Goal: Complete application form: Complete application form

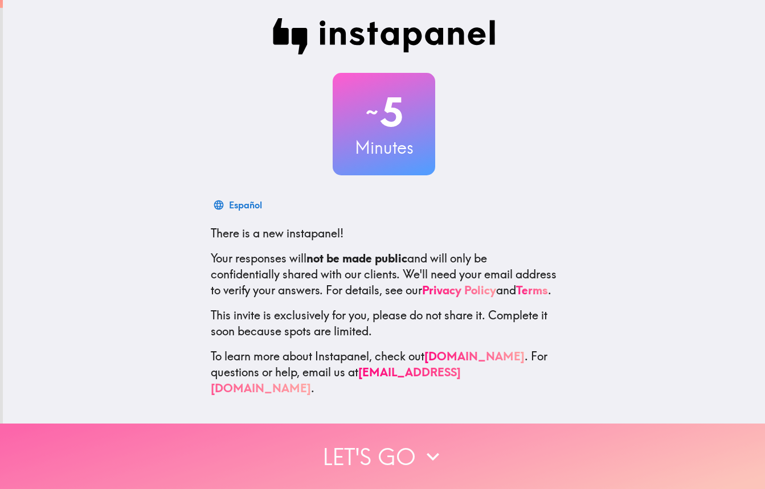
click at [451, 442] on button "Let's go" at bounding box center [382, 457] width 765 height 66
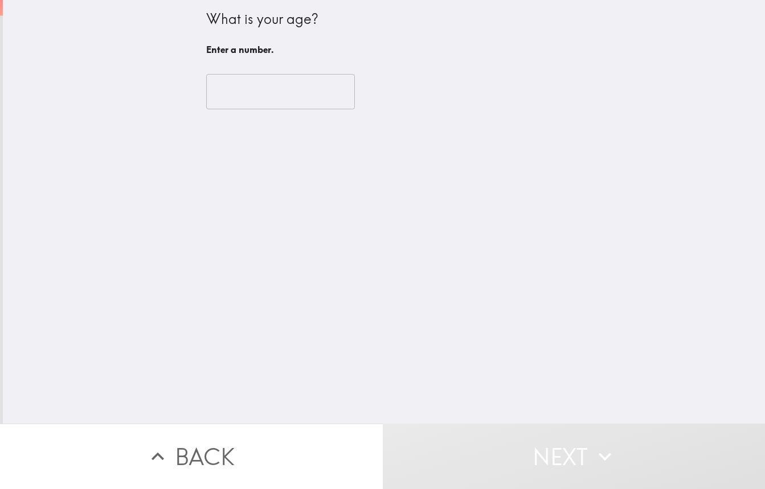
click at [254, 93] on input "number" at bounding box center [280, 91] width 149 height 35
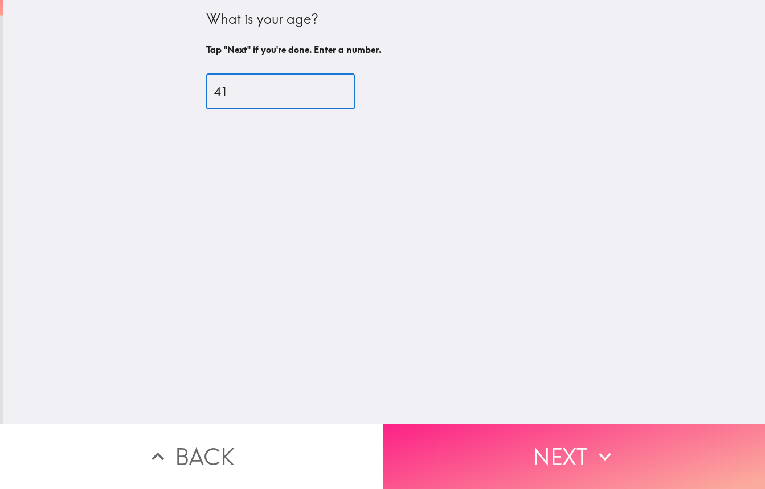
type input "41"
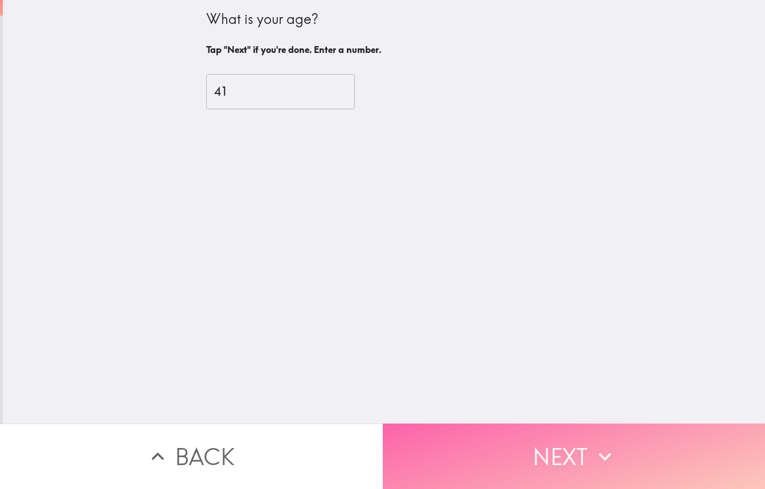
click at [640, 455] on button "Next" at bounding box center [574, 457] width 383 height 66
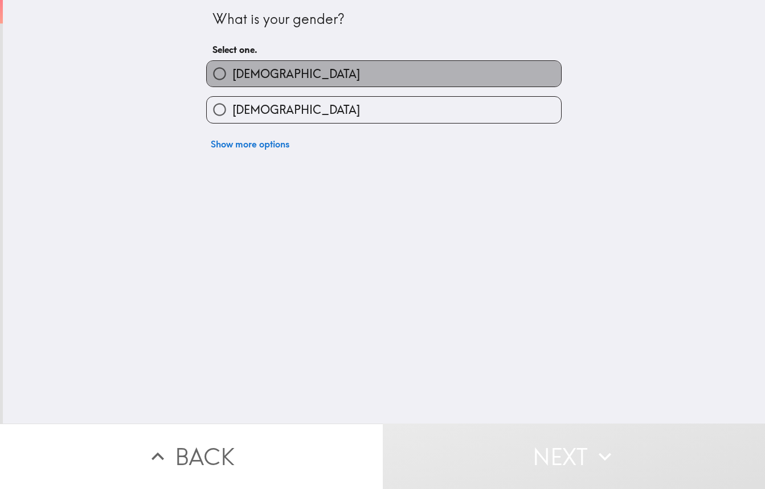
click at [268, 71] on label "[DEMOGRAPHIC_DATA]" at bounding box center [384, 74] width 354 height 26
click at [232, 71] on input "[DEMOGRAPHIC_DATA]" at bounding box center [220, 74] width 26 height 26
radio input "true"
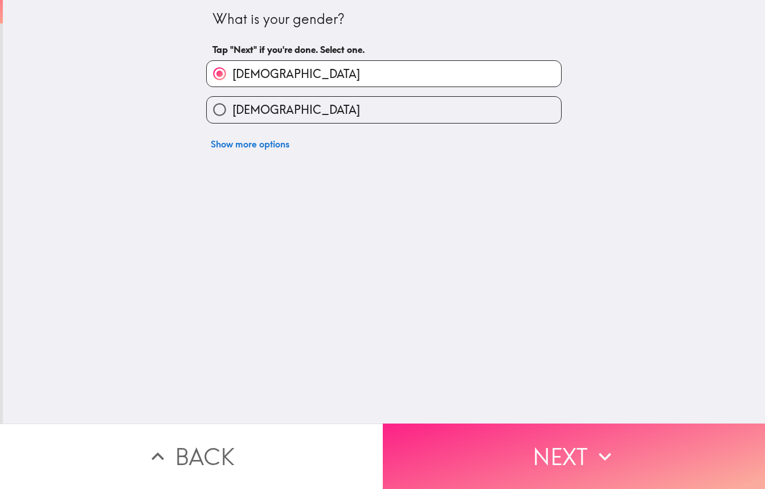
click at [587, 452] on button "Next" at bounding box center [574, 457] width 383 height 66
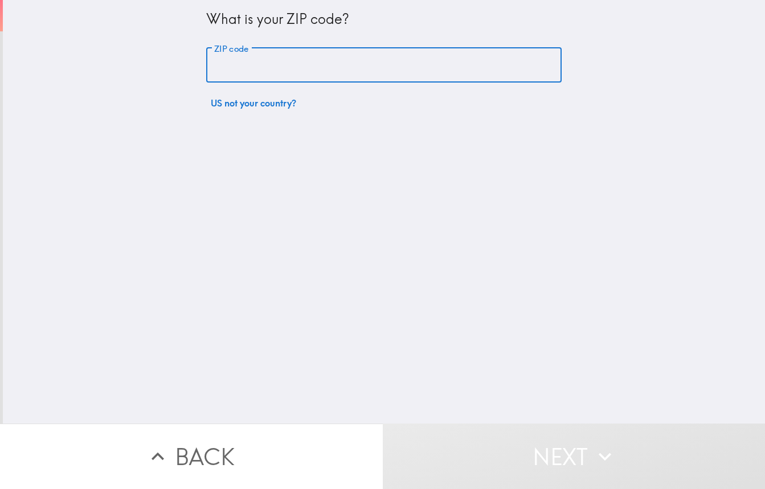
click at [250, 60] on input "ZIP code" at bounding box center [384, 65] width 356 height 35
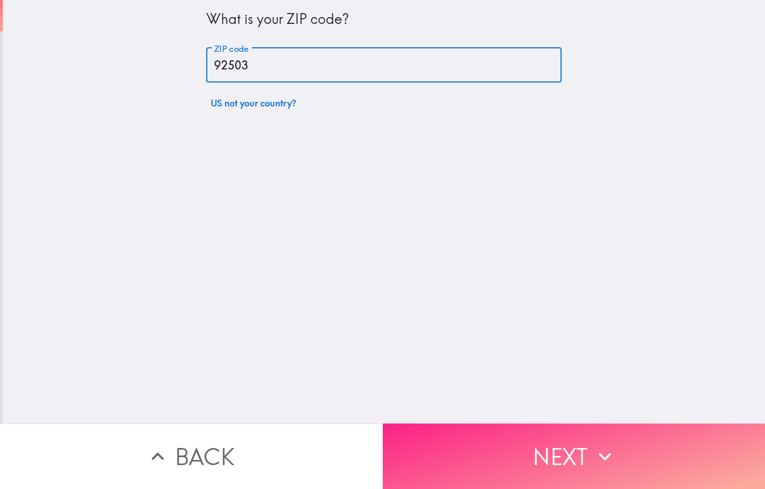
type input "92503"
click at [550, 454] on button "Next" at bounding box center [574, 457] width 383 height 66
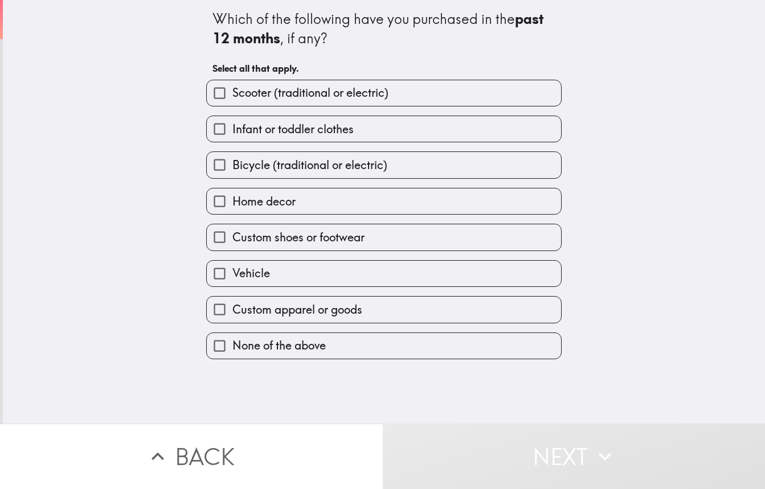
drag, startPoint x: 201, startPoint y: 13, endPoint x: 370, endPoint y: 379, distance: 403.1
click at [366, 374] on div "Which of the following have you purchased in the past 12 months , if any? Selec…" at bounding box center [384, 212] width 762 height 424
drag, startPoint x: 376, startPoint y: 386, endPoint x: 602, endPoint y: 182, distance: 304.6
click at [378, 386] on div "Which of the following have you purchased in the past 12 months , if any? Selec…" at bounding box center [384, 212] width 762 height 424
click at [159, 63] on div "Which of the following have you purchased in the past 12 months , if any? Selec…" at bounding box center [384, 212] width 762 height 424
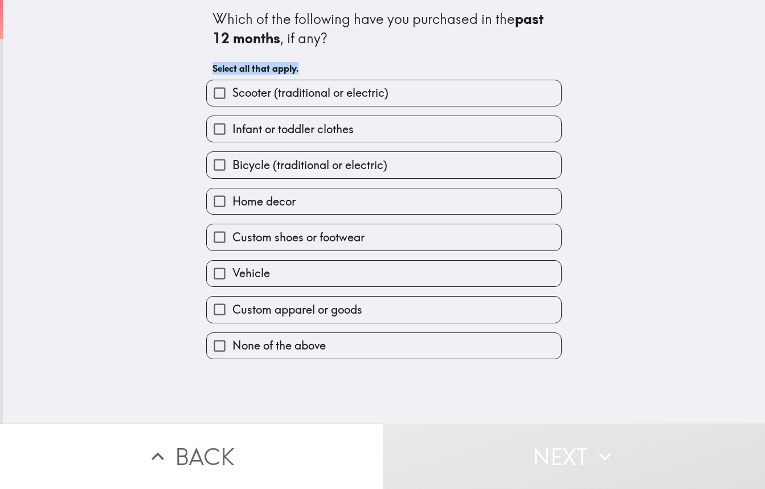
drag, startPoint x: 195, startPoint y: 11, endPoint x: 240, endPoint y: 52, distance: 60.5
click at [240, 52] on div "Which of the following have you purchased in the past 12 months , if any? Selec…" at bounding box center [384, 180] width 365 height 360
click at [150, 27] on div "Which of the following have you purchased in the past 12 months , if any? Selec…" at bounding box center [384, 212] width 762 height 424
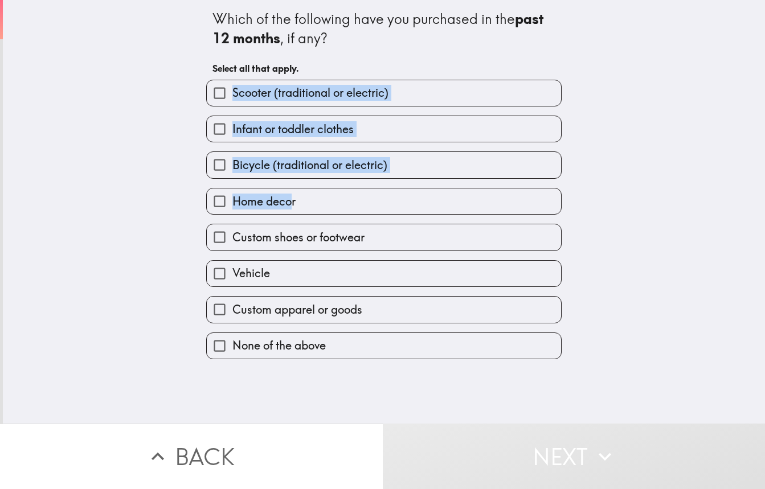
drag, startPoint x: 202, startPoint y: 17, endPoint x: 283, endPoint y: 203, distance: 203.7
click at [283, 203] on div "Which of the following have you purchased in the past 12 months , if any? Selec…" at bounding box center [384, 180] width 365 height 360
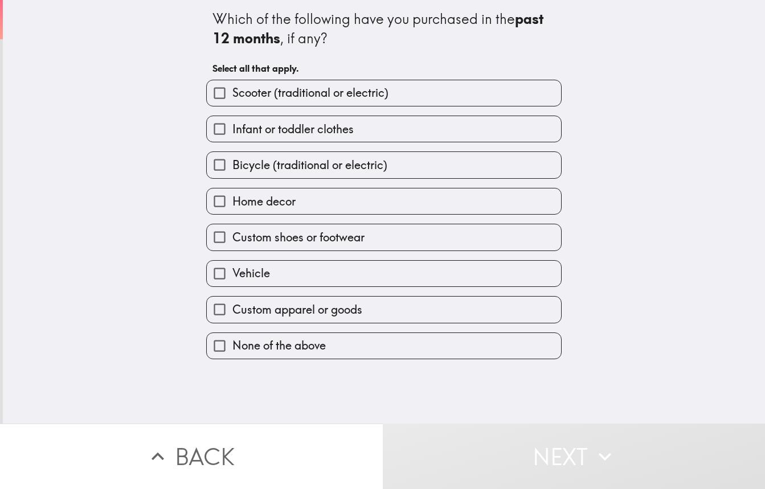
drag, startPoint x: 145, startPoint y: 323, endPoint x: 203, endPoint y: 46, distance: 282.4
click at [146, 320] on div "Which of the following have you purchased in the past 12 months , if any? Selec…" at bounding box center [384, 212] width 762 height 424
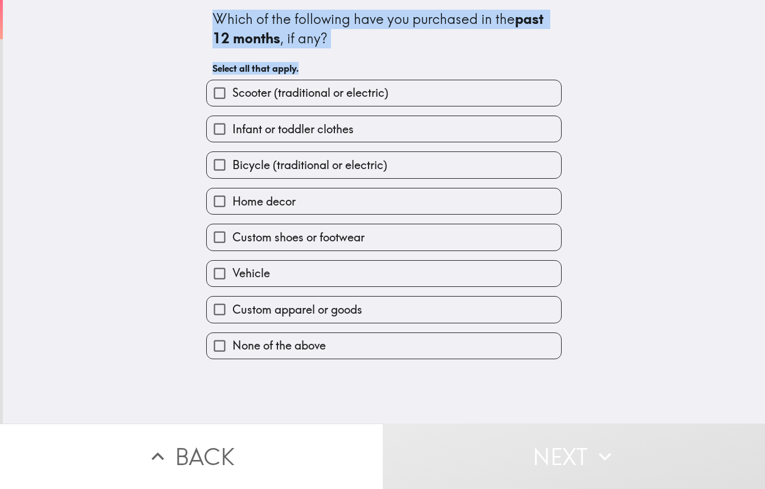
drag, startPoint x: 202, startPoint y: 11, endPoint x: 215, endPoint y: -2, distance: 18.5
click at [215, 0] on div "Which of the following have you purchased in the past 12 months , if any? Selec…" at bounding box center [384, 212] width 762 height 424
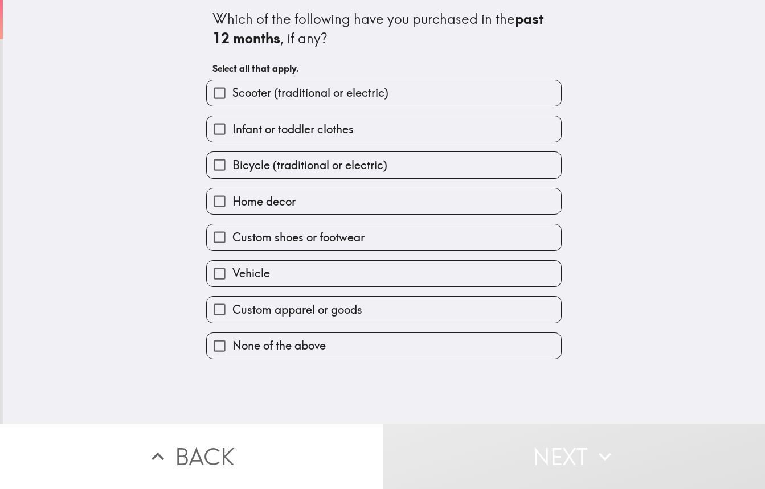
click at [142, 97] on div "Which of the following have you purchased in the past 12 months , if any? Selec…" at bounding box center [384, 212] width 762 height 424
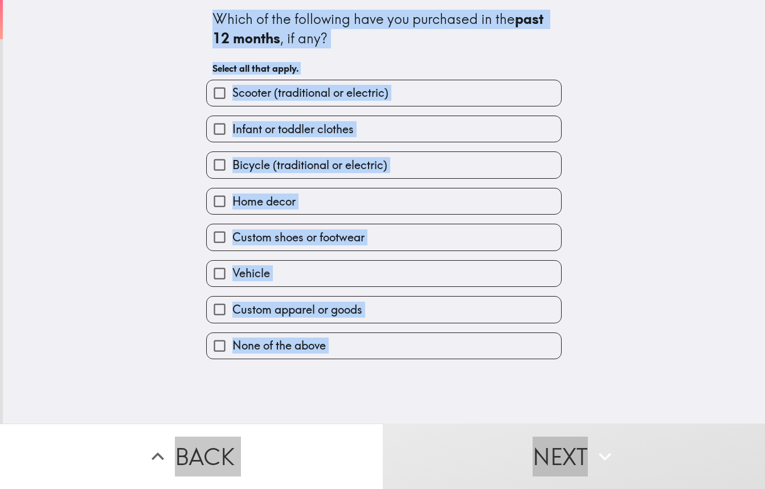
click at [647, 131] on div "Which of the following have you purchased in the past 12 months , if any? Selec…" at bounding box center [384, 212] width 762 height 424
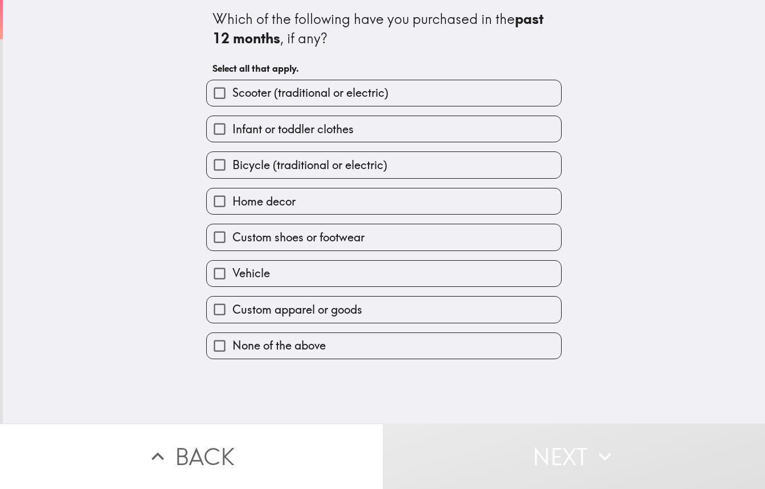
click at [264, 202] on span "Home decor" at bounding box center [263, 202] width 63 height 16
click at [232, 202] on input "Home decor" at bounding box center [220, 202] width 26 height 26
checkbox input "true"
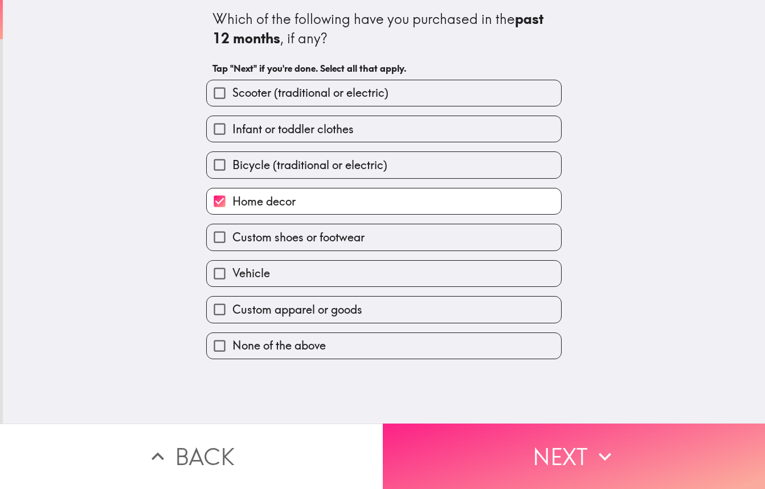
click at [586, 443] on button "Next" at bounding box center [574, 457] width 383 height 66
